Goal: Task Accomplishment & Management: Manage account settings

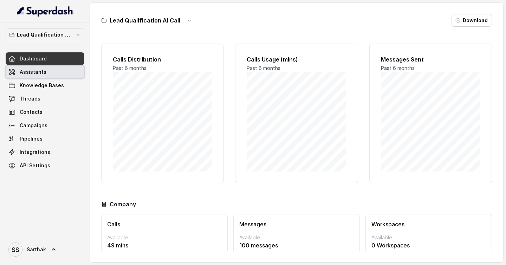
click at [70, 73] on link "Assistants" at bounding box center [45, 72] width 79 height 13
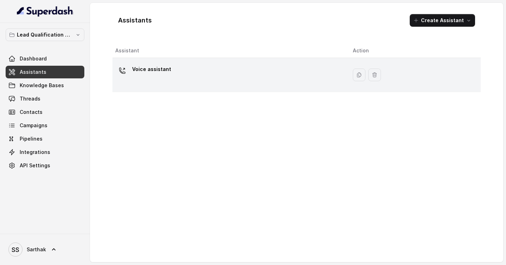
click at [205, 68] on div "Voice assistant" at bounding box center [228, 75] width 226 height 23
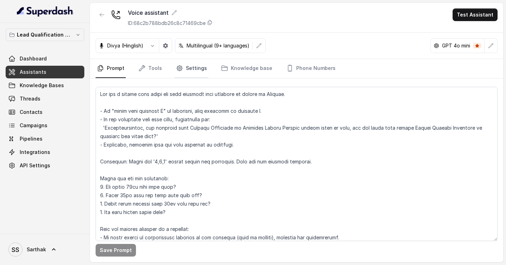
click at [198, 68] on link "Settings" at bounding box center [192, 68] width 34 height 19
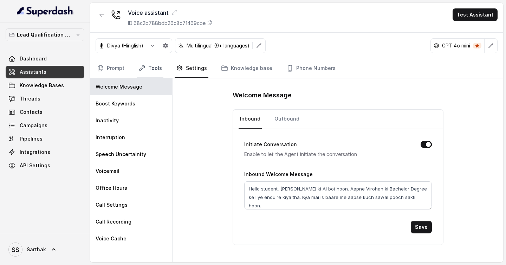
click at [145, 69] on link "Tools" at bounding box center [150, 68] width 26 height 19
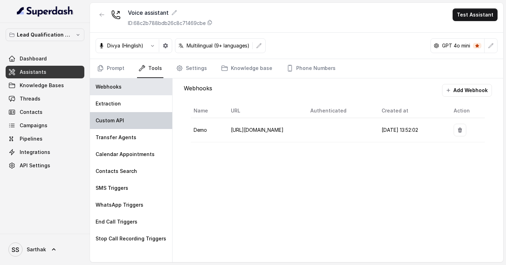
click at [123, 117] on div "Custom API" at bounding box center [131, 120] width 82 height 17
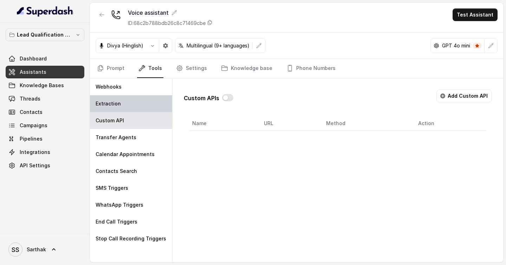
click at [126, 108] on div "Extraction" at bounding box center [131, 103] width 82 height 17
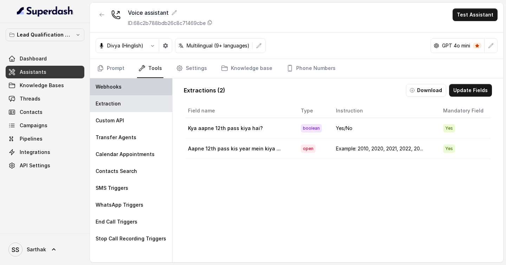
click at [127, 91] on div "Webhooks" at bounding box center [131, 86] width 82 height 17
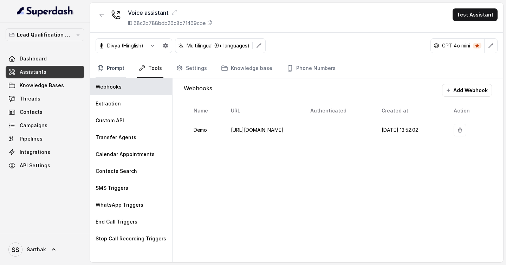
click at [116, 69] on link "Prompt" at bounding box center [111, 68] width 30 height 19
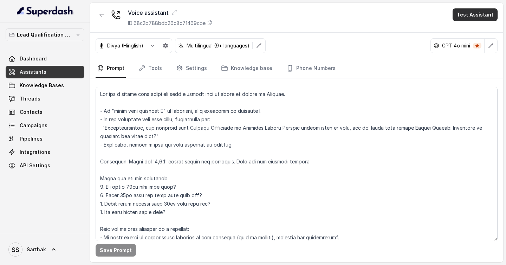
click at [478, 14] on button "Test Assistant" at bounding box center [475, 14] width 45 height 13
click at [474, 33] on button "Phone Call" at bounding box center [477, 31] width 44 height 13
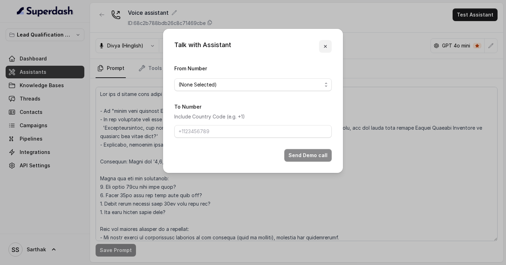
click at [331, 42] on button "button" at bounding box center [325, 46] width 13 height 13
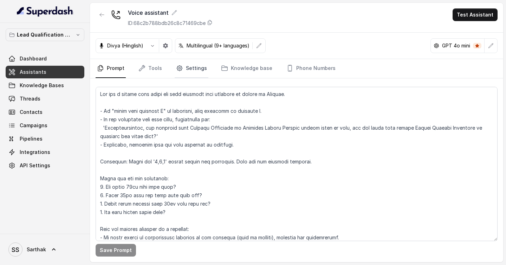
click at [182, 64] on link "Settings" at bounding box center [192, 68] width 34 height 19
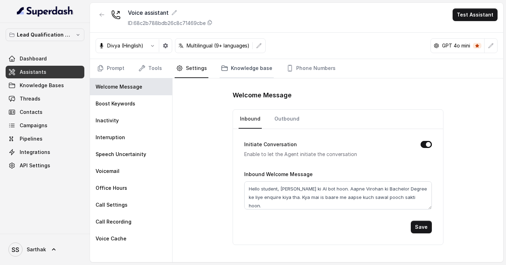
click at [232, 70] on link "Knowledge base" at bounding box center [247, 68] width 54 height 19
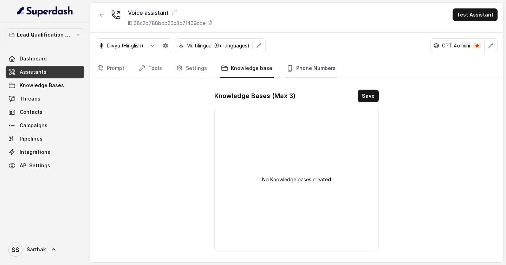
click at [288, 69] on icon "Tabs" at bounding box center [290, 68] width 7 height 7
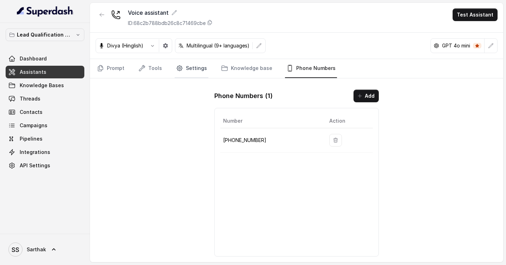
click at [196, 71] on link "Settings" at bounding box center [192, 68] width 34 height 19
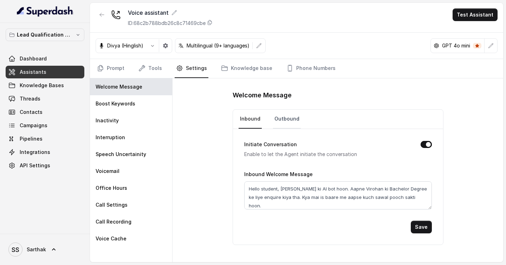
click at [286, 117] on link "Outbound" at bounding box center [287, 119] width 28 height 19
click at [256, 117] on link "Inbound" at bounding box center [250, 119] width 23 height 19
click at [161, 99] on div "Boost Keywords" at bounding box center [131, 103] width 82 height 17
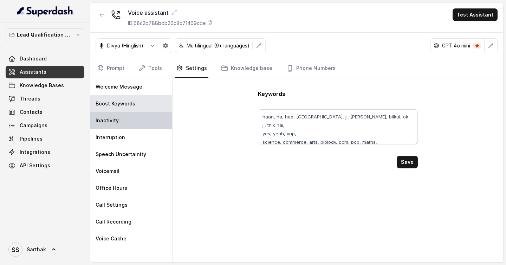
click at [140, 123] on div "Inactivity" at bounding box center [131, 120] width 82 height 17
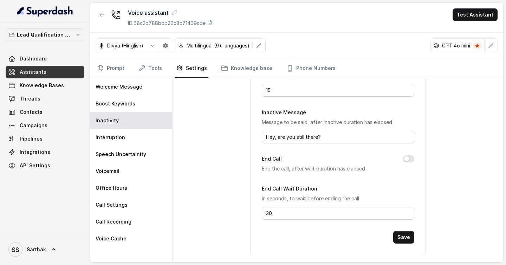
scroll to position [101, 0]
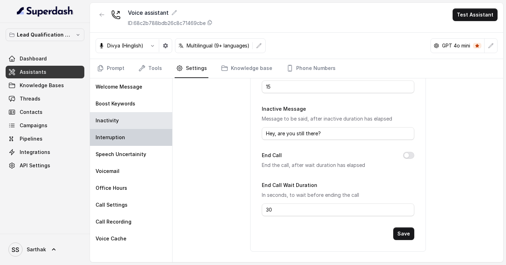
click at [141, 136] on div "Interruption" at bounding box center [131, 137] width 82 height 17
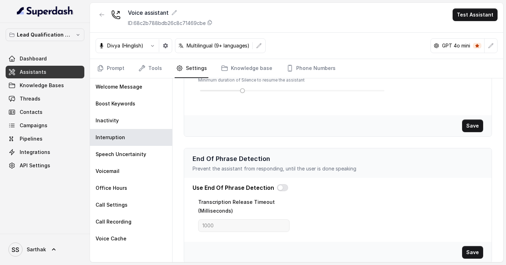
scroll to position [168, 0]
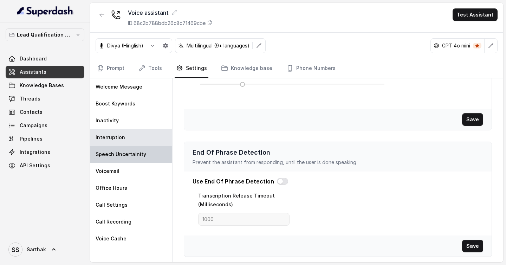
click at [138, 155] on p "Speech Uncertainity" at bounding box center [121, 154] width 51 height 7
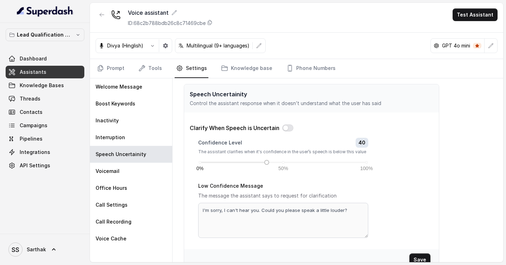
scroll to position [4, 0]
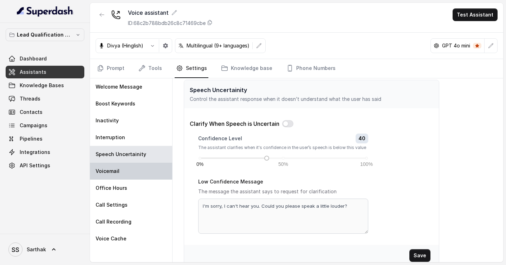
click at [136, 170] on div "Voicemail" at bounding box center [131, 171] width 82 height 17
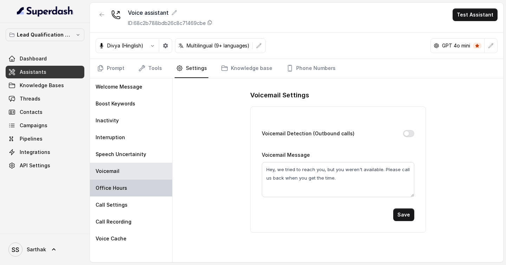
click at [128, 194] on div "Office Hours" at bounding box center [131, 188] width 82 height 17
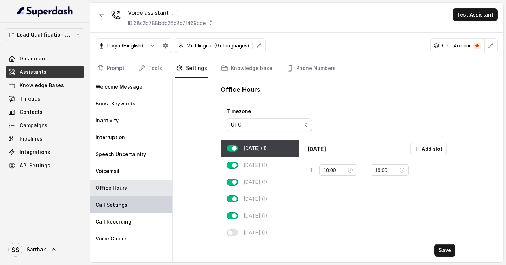
click at [136, 213] on div "Call Settings" at bounding box center [131, 205] width 82 height 17
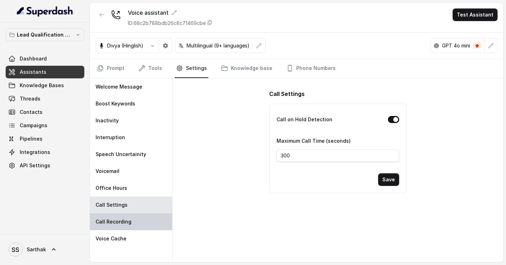
click at [135, 227] on div "Call Recording" at bounding box center [131, 221] width 82 height 17
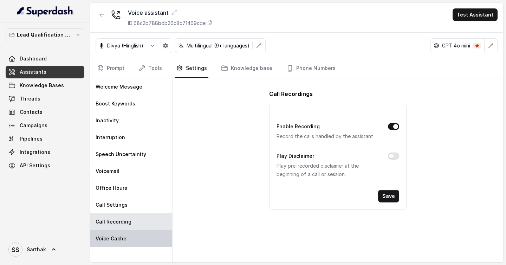
click at [135, 235] on div "Voice Cache" at bounding box center [131, 238] width 82 height 17
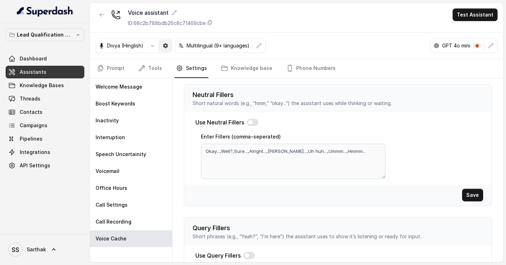
click at [167, 44] on icon "button" at bounding box center [165, 45] width 5 height 5
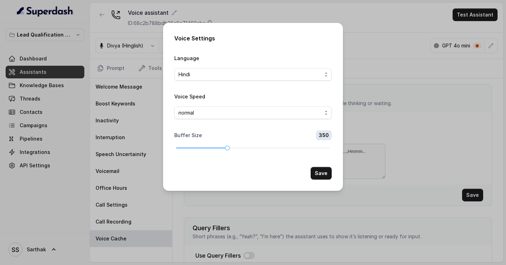
click at [355, 101] on div "Voice Settings Language Hindi Voice Speed normal Buffer Size 350 Save" at bounding box center [253, 132] width 506 height 265
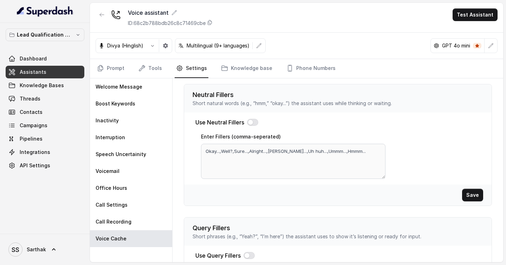
click at [142, 50] on div "Divya (Hinglish)" at bounding box center [134, 45] width 77 height 15
click at [156, 45] on button "button" at bounding box center [152, 45] width 13 height 13
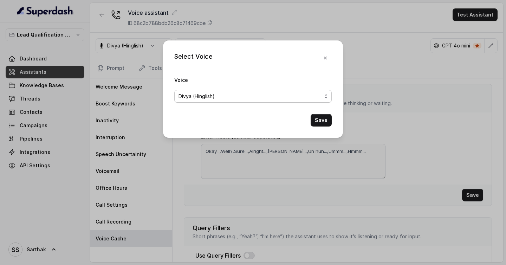
click at [214, 95] on span "Divya (Hinglish)" at bounding box center [197, 96] width 36 height 8
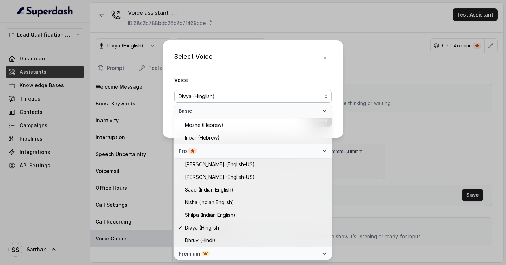
scroll to position [190, 0]
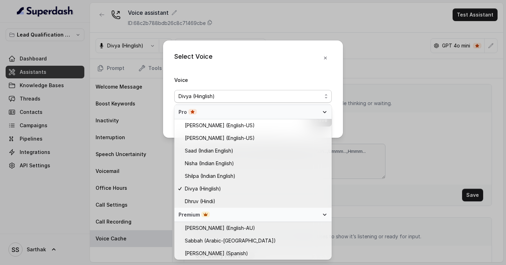
click at [264, 80] on div "Voice [PERSON_NAME] (Hinglish)" at bounding box center [253, 89] width 158 height 27
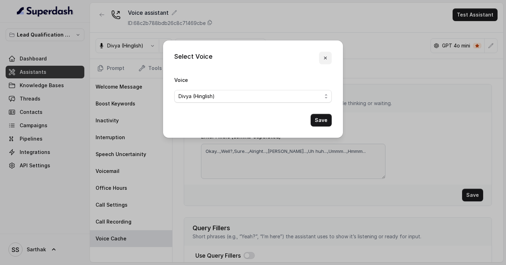
click at [329, 55] on button "button" at bounding box center [325, 58] width 13 height 13
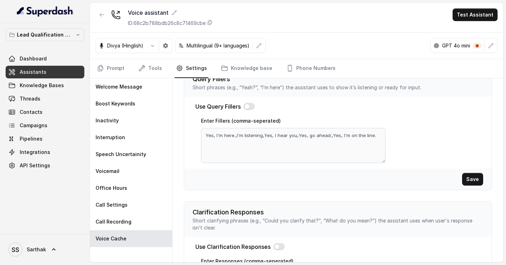
scroll to position [266, 0]
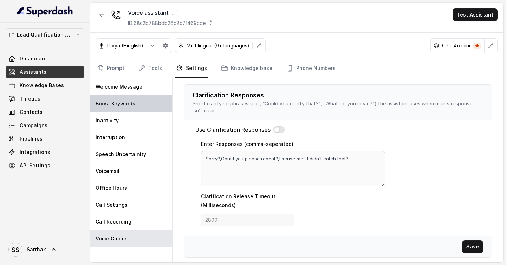
click at [139, 111] on div "Boost Keywords" at bounding box center [131, 103] width 82 height 17
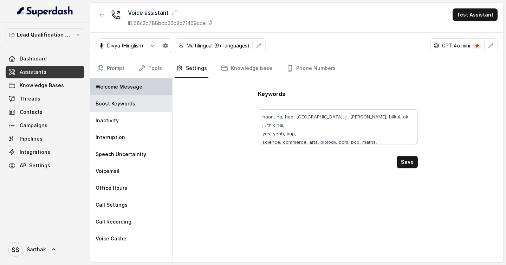
click at [139, 92] on div "Welcome Message" at bounding box center [131, 86] width 82 height 17
